Goal: Communication & Community: Connect with others

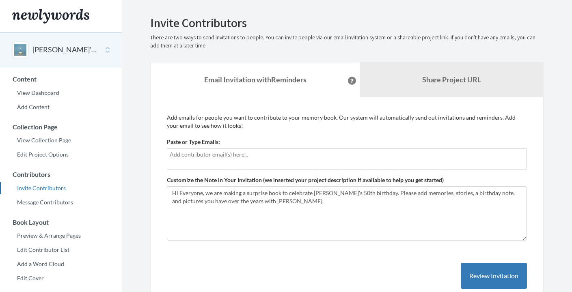
click at [264, 156] on input "text" at bounding box center [347, 154] width 354 height 9
type input "[EMAIL_ADDRESS][DOMAIN_NAME]"
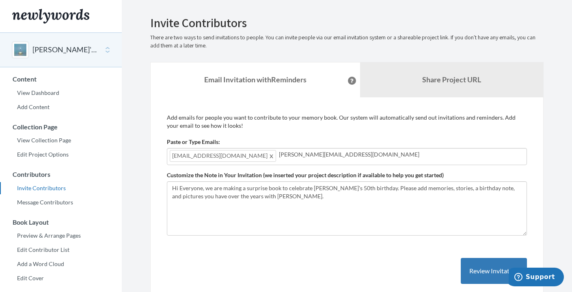
type input "[PERSON_NAME][EMAIL_ADDRESS][DOMAIN_NAME]"
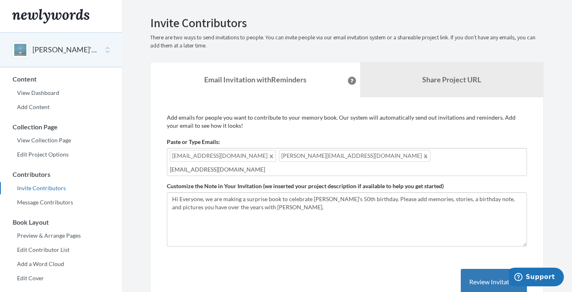
type input "[EMAIL_ADDRESS][DOMAIN_NAME]"
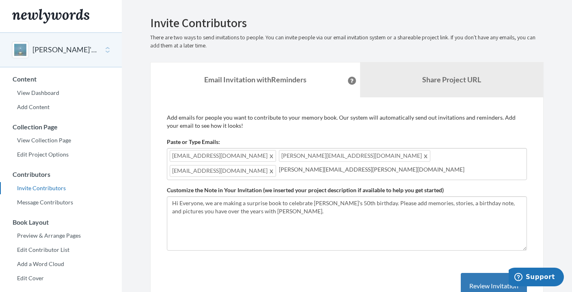
type input "[PERSON_NAME][EMAIL_ADDRESS][PERSON_NAME][DOMAIN_NAME]"
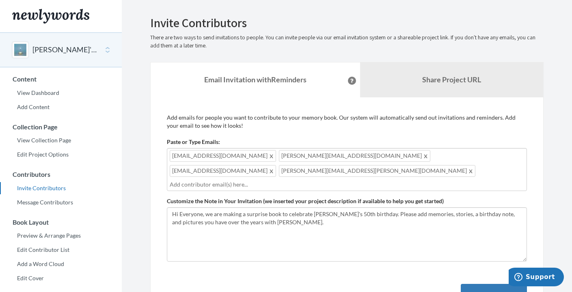
click at [470, 153] on div "[EMAIL_ADDRESS][DOMAIN_NAME] [PERSON_NAME][EMAIL_ADDRESS][DOMAIN_NAME] [EMAIL_A…" at bounding box center [347, 169] width 360 height 43
type input "a"
type input "[PERSON_NAME][EMAIL_ADDRESS][PERSON_NAME][DOMAIN_NAME]"
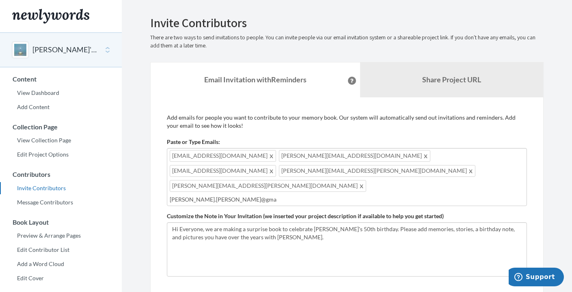
type input "[PERSON_NAME].[PERSON_NAME]@gmai"
type input "[PERSON_NAME][EMAIL_ADDRESS][PERSON_NAME][DOMAIN_NAME]"
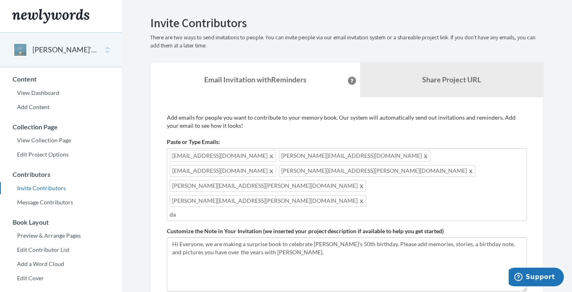
type input "d"
type input "k"
click at [350, 210] on input "text" at bounding box center [347, 214] width 354 height 9
click at [407, 171] on div "[EMAIL_ADDRESS][DOMAIN_NAME] [PERSON_NAME][EMAIL_ADDRESS][DOMAIN_NAME] [EMAIL_A…" at bounding box center [347, 184] width 360 height 73
click at [403, 171] on div "[EMAIL_ADDRESS][DOMAIN_NAME] [PERSON_NAME][EMAIL_ADDRESS][DOMAIN_NAME] [EMAIL_A…" at bounding box center [347, 184] width 360 height 73
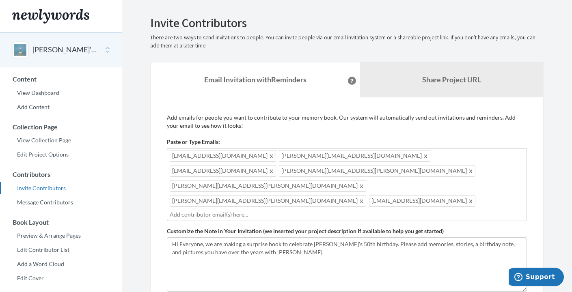
click at [355, 189] on div "[EMAIL_ADDRESS][DOMAIN_NAME] [PERSON_NAME][EMAIL_ADDRESS][DOMAIN_NAME] [EMAIL_A…" at bounding box center [347, 184] width 360 height 73
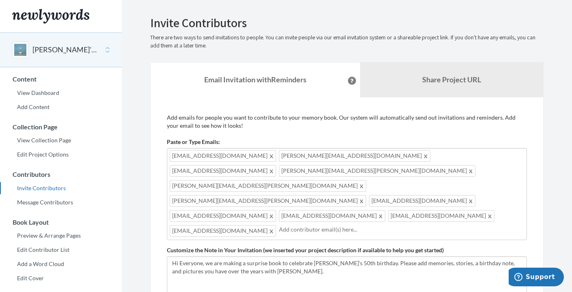
click at [279, 225] on input "text" at bounding box center [401, 229] width 245 height 9
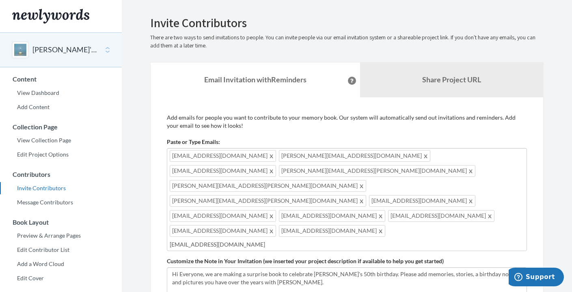
type input "[EMAIL_ADDRESS][DOMAIN_NAME]"
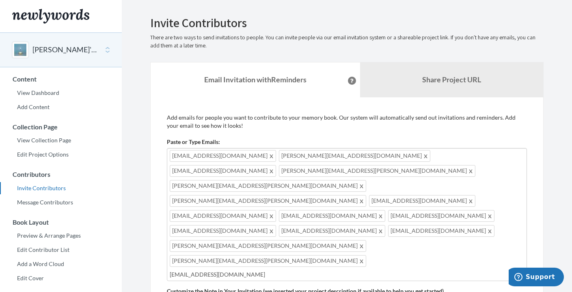
type input "[EMAIL_ADDRESS][DOMAIN_NAME]"
type input "[PERSON_NAME][EMAIL_ADDRESS][DOMAIN_NAME]"
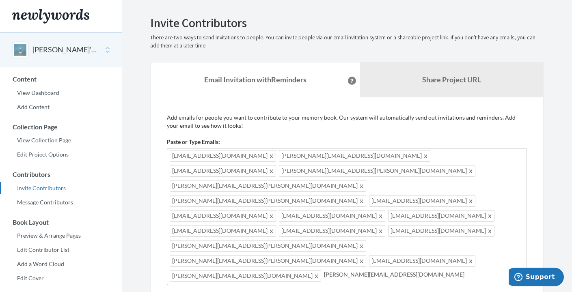
type input "[PERSON_NAME][EMAIL_ADDRESS][DOMAIN_NAME]"
type input "[EMAIL_ADDRESS][DOMAIN_NAME]"
click at [393, 218] on div "[EMAIL_ADDRESS][DOMAIN_NAME] [PERSON_NAME][EMAIL_ADDRESS][DOMAIN_NAME] [EMAIL_A…" at bounding box center [347, 229] width 360 height 163
type input "j"
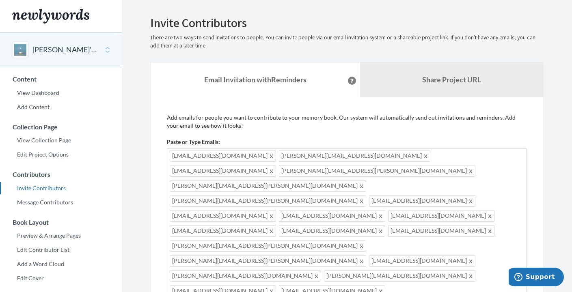
type input "[EMAIL_ADDRESS][DOMAIN_NAME]"
type input "[PERSON_NAME][EMAIL_ADDRESS][PERSON_NAME][DOMAIN_NAME]"
type input "[EMAIL_ADDRESS][DOMAIN_NAME]"
type input "[PERSON_NAME][EMAIL_ADDRESS][PERSON_NAME][DOMAIN_NAME]"
type input "[EMAIL_ADDRESS][DOMAIN_NAME]"
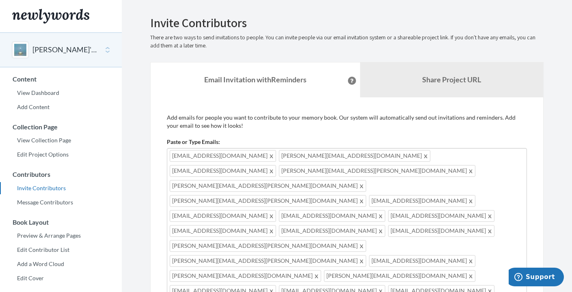
type input "[EMAIL_ADDRESS][DOMAIN_NAME]"
type input "[PERSON_NAME][EMAIL_ADDRESS][DOMAIN_NAME]"
type input "[EMAIL_ADDRESS][DOMAIN_NAME]"
click at [385, 247] on div "[EMAIL_ADDRESS][DOMAIN_NAME] [PERSON_NAME][EMAIL_ADDRESS][DOMAIN_NAME] [EMAIL_A…" at bounding box center [347, 259] width 360 height 223
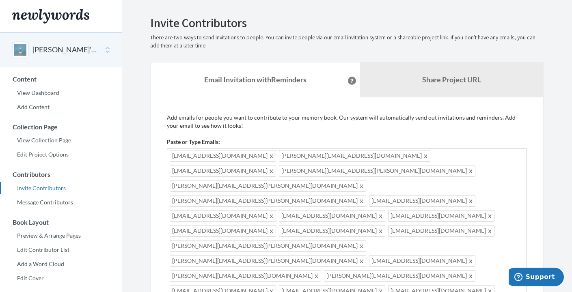
type input "[PERSON_NAME][EMAIL_ADDRESS][DOMAIN_NAME]"
type input "[EMAIL_ADDRESS][DOMAIN_NAME]"
type input "[PERSON_NAME][EMAIL_ADDRESS][PERSON_NAME][DOMAIN_NAME]"
type input "[EMAIL_ADDRESS][DOMAIN_NAME]"
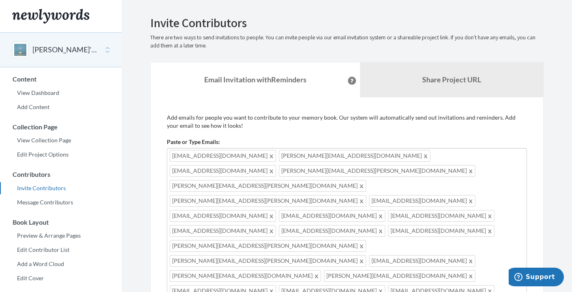
type input "[PERSON_NAME][EMAIL_ADDRESS][PERSON_NAME][DOMAIN_NAME]"
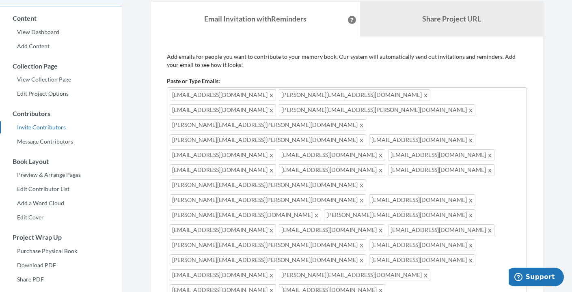
scroll to position [53, 0]
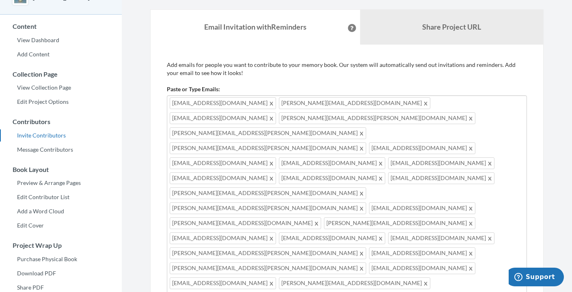
type input "[EMAIL_ADDRESS][DOMAIN_NAME]"
drag, startPoint x: 288, startPoint y: 264, endPoint x: 310, endPoint y: 266, distance: 21.6
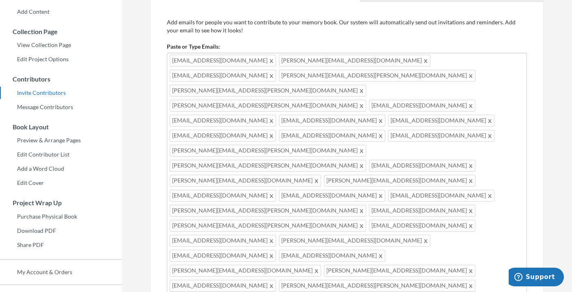
scroll to position [41, 0]
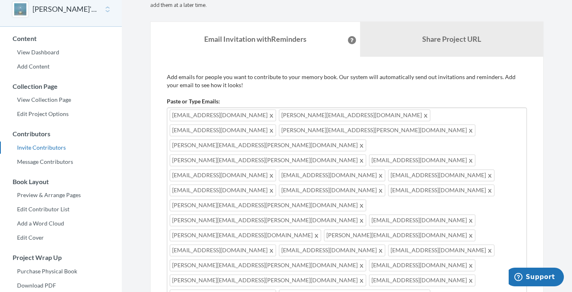
type textarea "Hi Everyone, we are making a surprise book to give to [PERSON_NAME] on his 50th…"
type input "[EMAIL_ADDRESS][DOMAIN_NAME]"
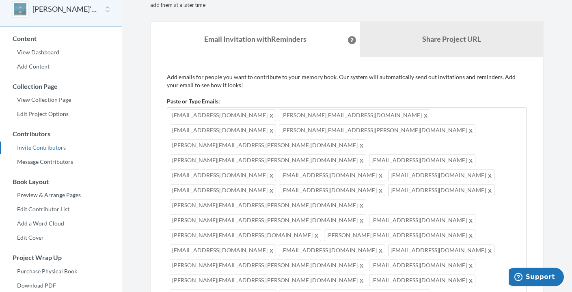
type input "[EMAIL_ADDRESS][DOMAIN_NAME]"
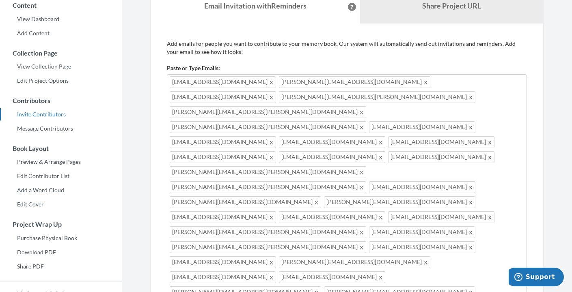
scroll to position [80, 0]
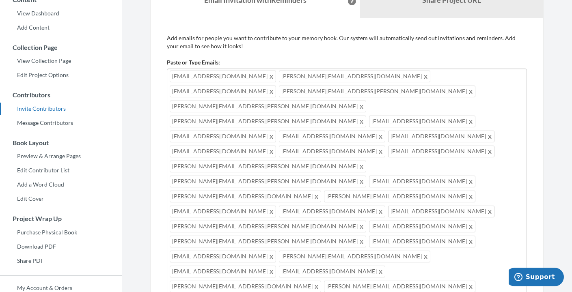
type textarea "Hi Everyone, we are making a surprise book to give to [PERSON_NAME] on his 50th…"
type input "[EMAIL_ADDRESS][DOMAIN_NAME]"
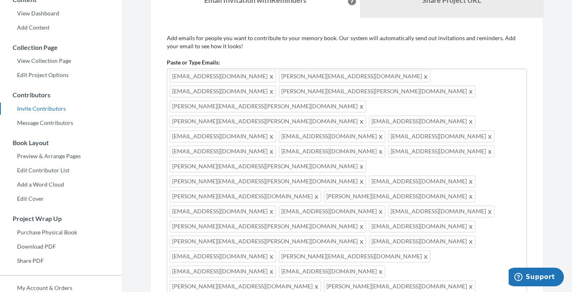
type input "[EMAIL_ADDRESS][DOMAIN_NAME]"
type input "[PERSON_NAME][EMAIL_ADDRESS][PERSON_NAME][DOMAIN_NAME]"
type input "[EMAIL_ADDRESS][DOMAIN_NAME]"
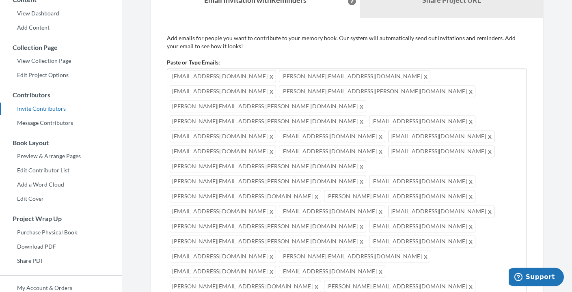
type input "[PERSON_NAME]"
drag, startPoint x: 277, startPoint y: 225, endPoint x: 248, endPoint y: 224, distance: 28.8
paste input "text"
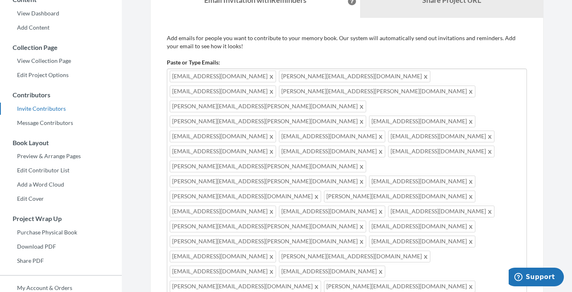
drag, startPoint x: 324, startPoint y: 225, endPoint x: 146, endPoint y: 48, distance: 251.2
click at [146, 48] on div "Emails have been sent! Invite Contributors There are two ways to send invitatio…" at bounding box center [347, 250] width 406 height 627
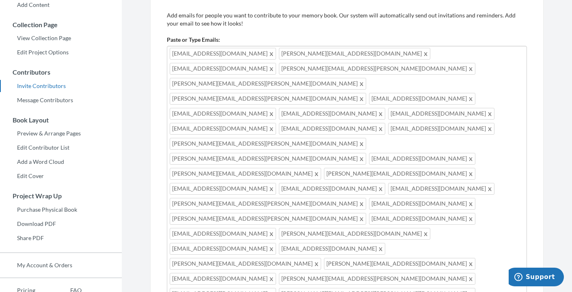
scroll to position [102, 0]
type input "[EMAIL_ADDRESS][DOMAIN_NAME]"
type input "s"
click at [275, 64] on span at bounding box center [272, 69] width 6 height 10
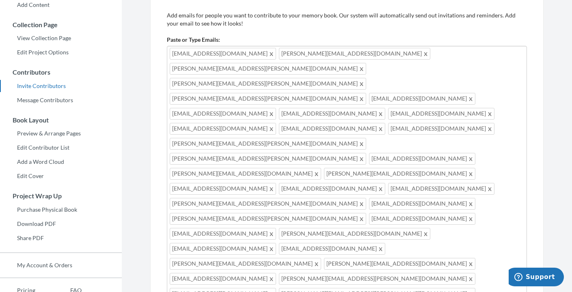
type textarea "Hi Everyone, we are making a surprise book to give to [PERSON_NAME] on his 50th…"
type input "[PERSON_NAME][EMAIL_ADDRESS][PERSON_NAME][DOMAIN_NAME]"
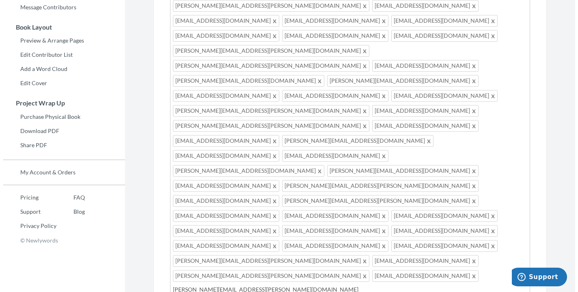
scroll to position [197, 0]
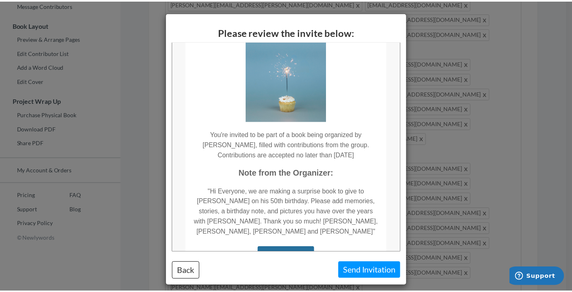
scroll to position [0, 0]
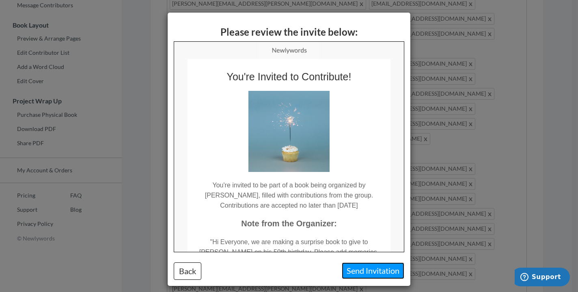
click at [367, 272] on button "Send Invitation" at bounding box center [373, 271] width 63 height 17
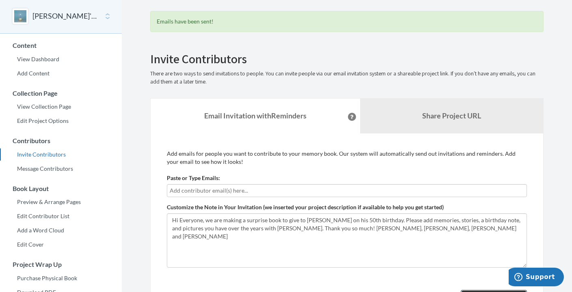
scroll to position [33, 0]
click at [211, 187] on input "text" at bounding box center [347, 191] width 354 height 9
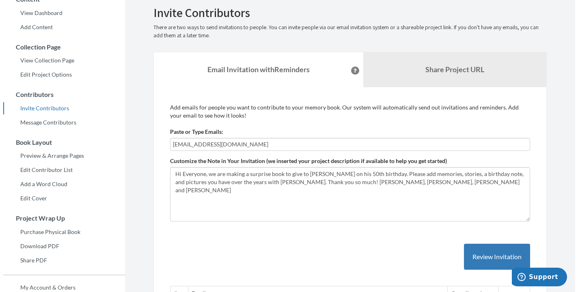
scroll to position [86, 0]
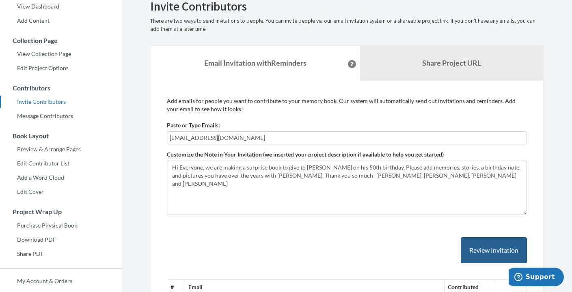
type input "[EMAIL_ADDRESS][DOMAIN_NAME]"
click at [477, 251] on button "Review Invitation" at bounding box center [494, 250] width 66 height 26
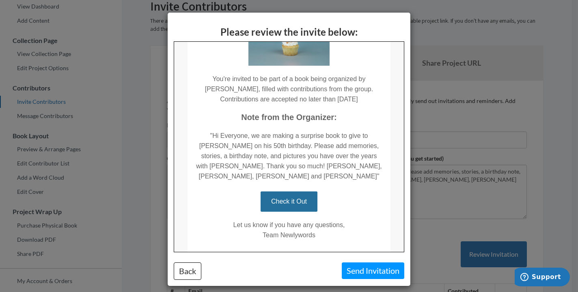
scroll to position [129, 0]
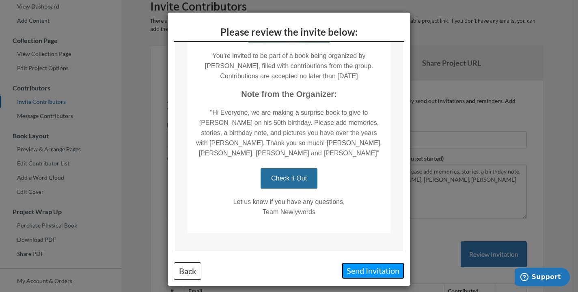
click at [366, 274] on button "Send Invitation" at bounding box center [373, 271] width 63 height 17
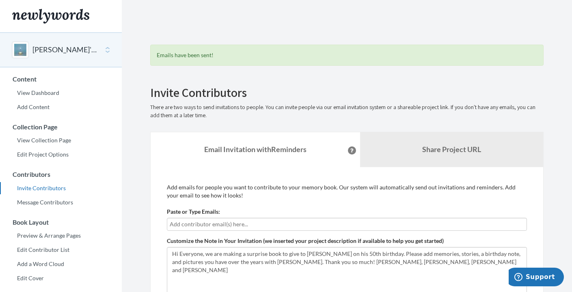
scroll to position [2, 0]
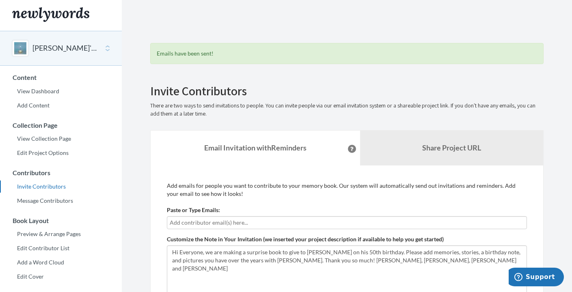
click at [271, 219] on input "text" at bounding box center [347, 222] width 354 height 9
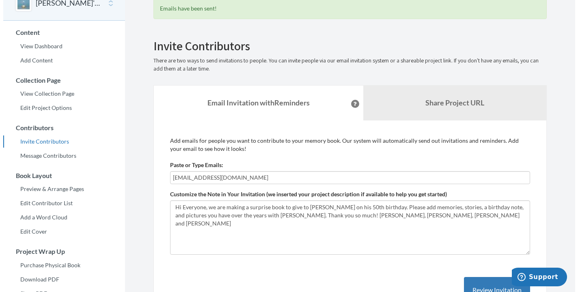
scroll to position [130, 0]
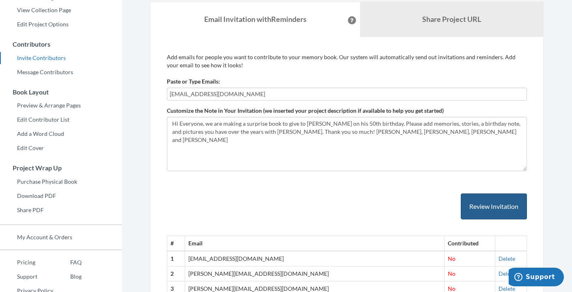
type input "[EMAIL_ADDRESS][DOMAIN_NAME]"
click at [499, 209] on button "Review Invitation" at bounding box center [494, 207] width 66 height 26
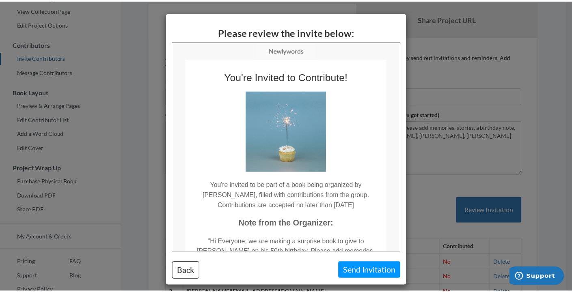
scroll to position [0, 0]
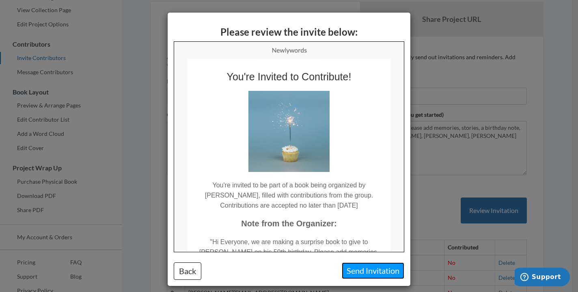
click at [387, 270] on button "Send Invitation" at bounding box center [373, 271] width 63 height 17
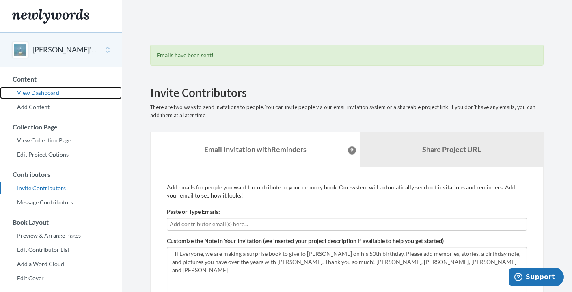
click at [47, 93] on link "View Dashboard" at bounding box center [61, 93] width 122 height 12
